Goal: Information Seeking & Learning: Learn about a topic

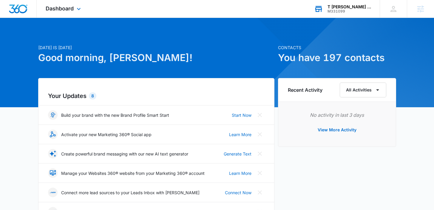
click at [347, 8] on div "T [PERSON_NAME] Consulting" at bounding box center [349, 6] width 44 height 5
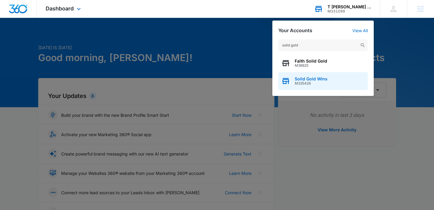
type input "solid gold"
click at [303, 78] on span "Solid Gold Wins" at bounding box center [310, 79] width 33 height 5
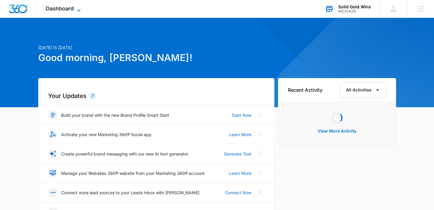
click at [67, 7] on span "Dashboard" at bounding box center [60, 8] width 28 height 6
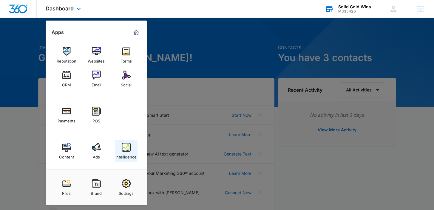
click at [122, 154] on div "Intelligence" at bounding box center [125, 156] width 21 height 8
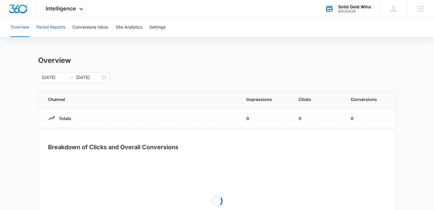
click at [53, 24] on button "Period Reports" at bounding box center [50, 27] width 29 height 19
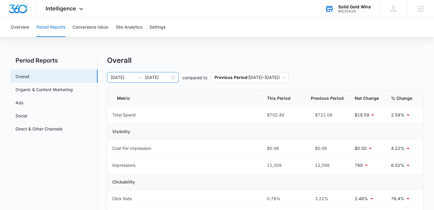
click at [173, 77] on div "[DATE] [DATE]" at bounding box center [143, 77] width 72 height 11
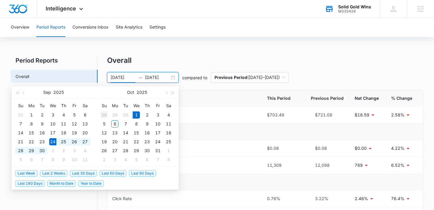
type input "[DATE]"
click at [103, 114] on div "28" at bounding box center [103, 114] width 7 height 7
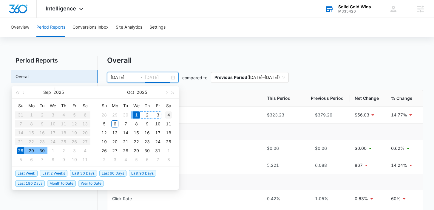
type input "[DATE]"
click at [167, 114] on div "4" at bounding box center [168, 114] width 7 height 7
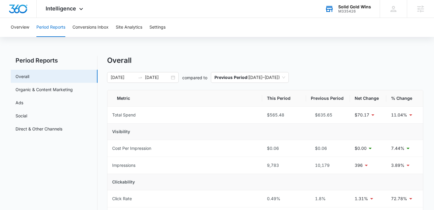
click at [199, 57] on div "Overall" at bounding box center [265, 60] width 316 height 9
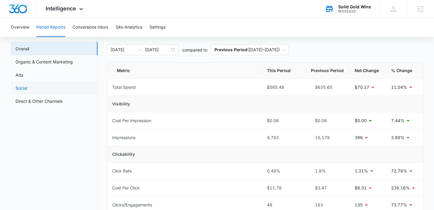
scroll to position [10, 0]
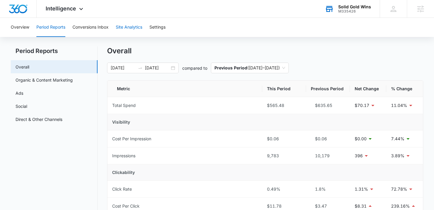
click at [126, 24] on button "Site Analytics" at bounding box center [129, 27] width 27 height 19
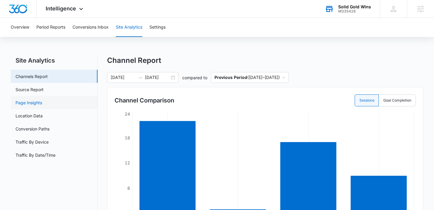
click at [33, 105] on link "Page Insights" at bounding box center [28, 103] width 27 height 6
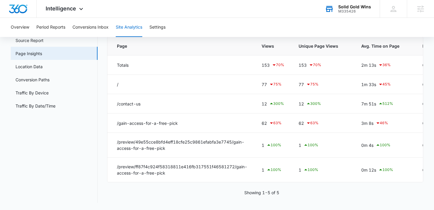
scroll to position [54, 0]
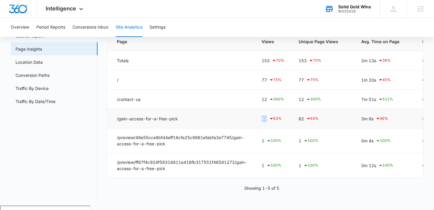
drag, startPoint x: 268, startPoint y: 120, endPoint x: 260, endPoint y: 120, distance: 8.0
click at [260, 120] on td "62 63 %" at bounding box center [272, 118] width 37 height 19
drag, startPoint x: 374, startPoint y: 119, endPoint x: 358, endPoint y: 119, distance: 15.8
click at [358, 119] on td "3m 8s 46 %" at bounding box center [384, 118] width 61 height 19
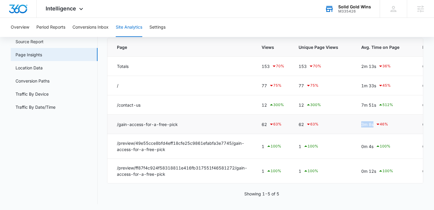
scroll to position [45, 0]
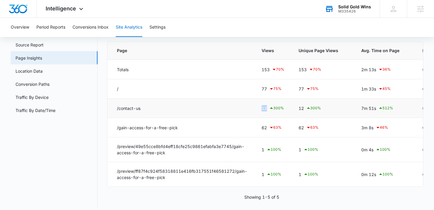
drag, startPoint x: 268, startPoint y: 109, endPoint x: 258, endPoint y: 109, distance: 10.1
click at [258, 109] on td "12 300 %" at bounding box center [272, 108] width 37 height 19
drag, startPoint x: 360, startPoint y: 107, endPoint x: 382, endPoint y: 107, distance: 21.5
click at [382, 107] on td "7m 51s 512 %" at bounding box center [384, 108] width 61 height 19
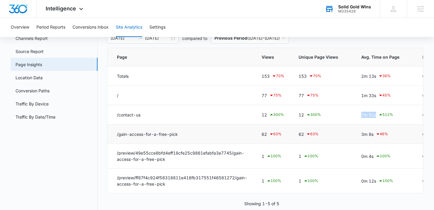
scroll to position [33, 0]
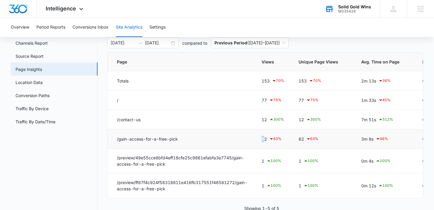
drag, startPoint x: 263, startPoint y: 139, endPoint x: 267, endPoint y: 139, distance: 3.9
click at [267, 139] on div "62 63 %" at bounding box center [272, 138] width 23 height 7
drag, startPoint x: 269, startPoint y: 139, endPoint x: 259, endPoint y: 139, distance: 9.8
click at [259, 139] on td "62 63 %" at bounding box center [272, 138] width 37 height 19
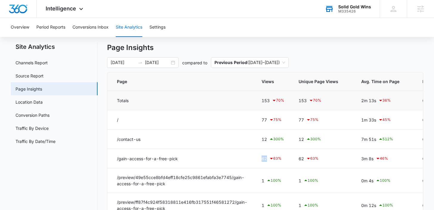
scroll to position [12, 0]
